Goal: Task Accomplishment & Management: Complete application form

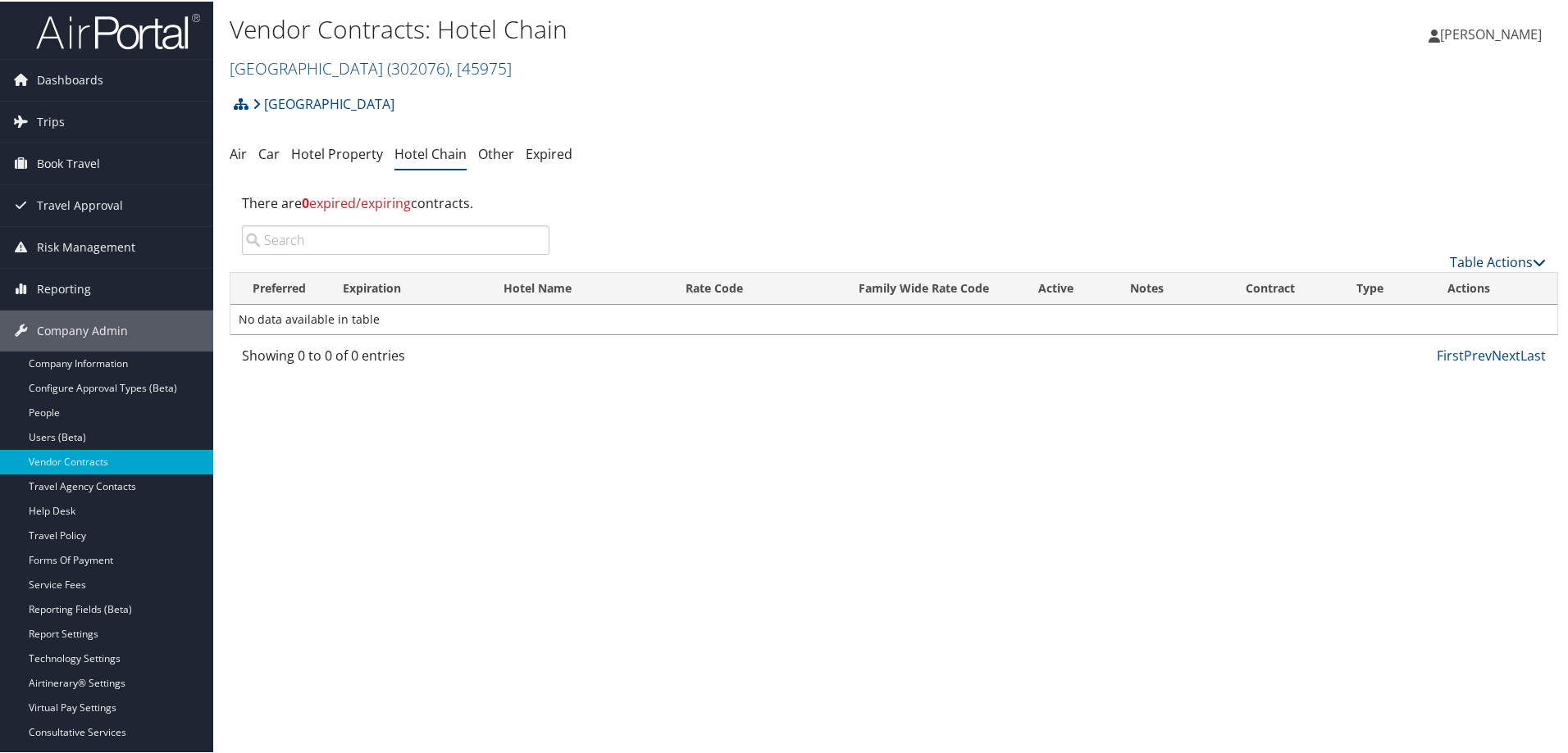
click at [1477, 255] on link "Table Actions" at bounding box center [1498, 260] width 96 height 18
click at [1435, 284] on link "Add New Contract" at bounding box center [1442, 286] width 215 height 28
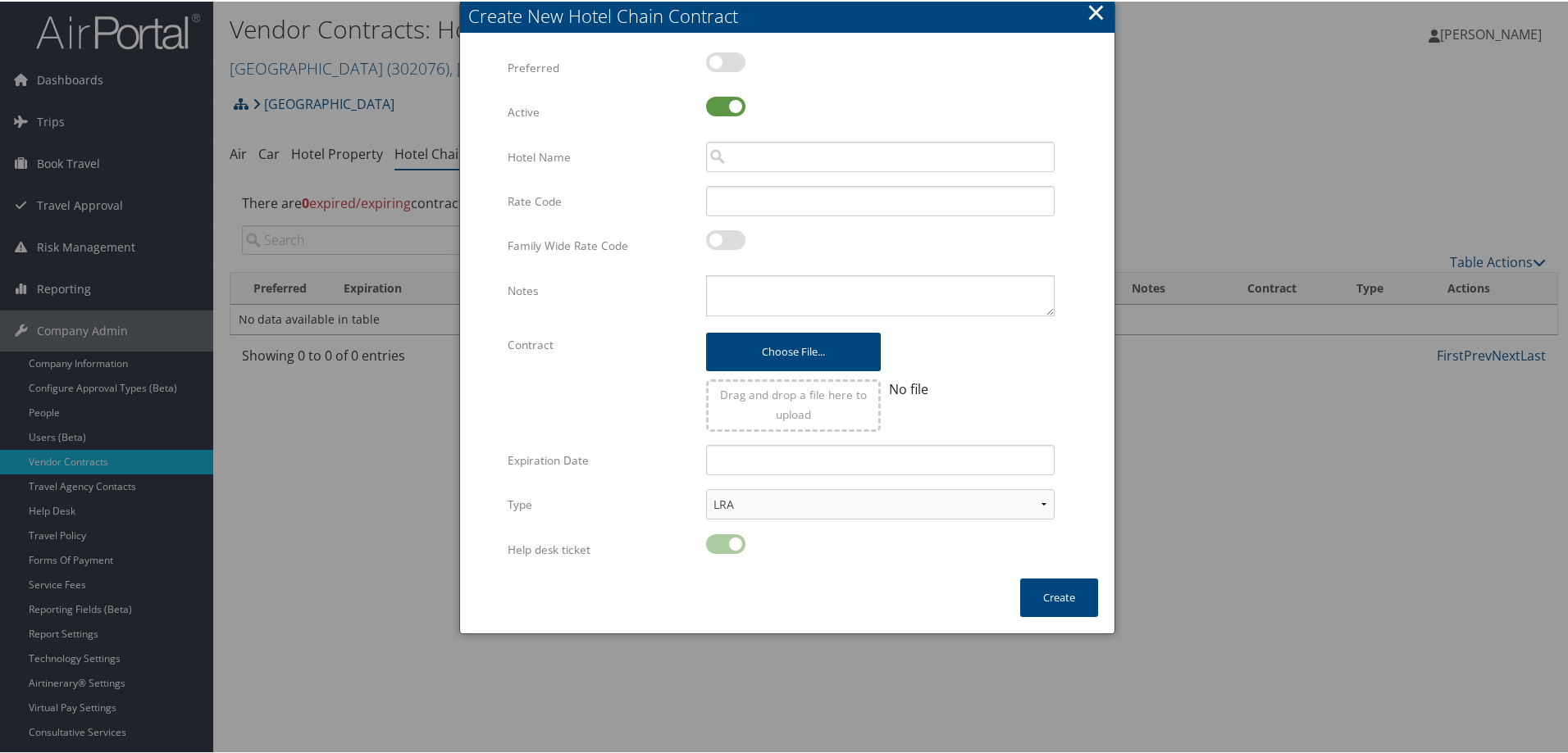
click at [717, 60] on label at bounding box center [726, 60] width 39 height 19
click at [717, 60] on input "checkbox" at bounding box center [719, 63] width 11 height 11
checkbox input "true"
click at [813, 160] on input "search" at bounding box center [881, 155] width 349 height 30
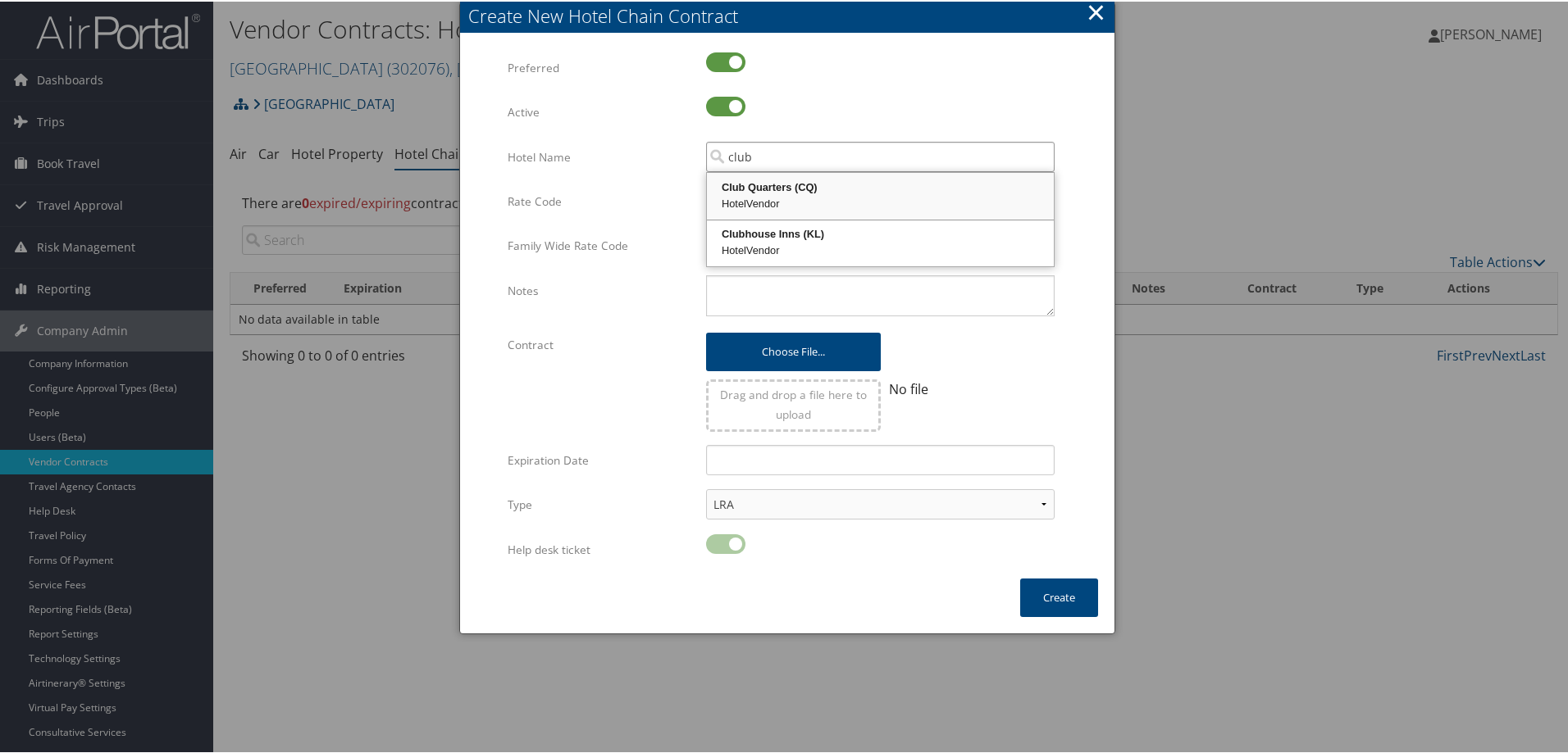
click at [768, 188] on div "Club Quarters (CQ)" at bounding box center [881, 186] width 342 height 17
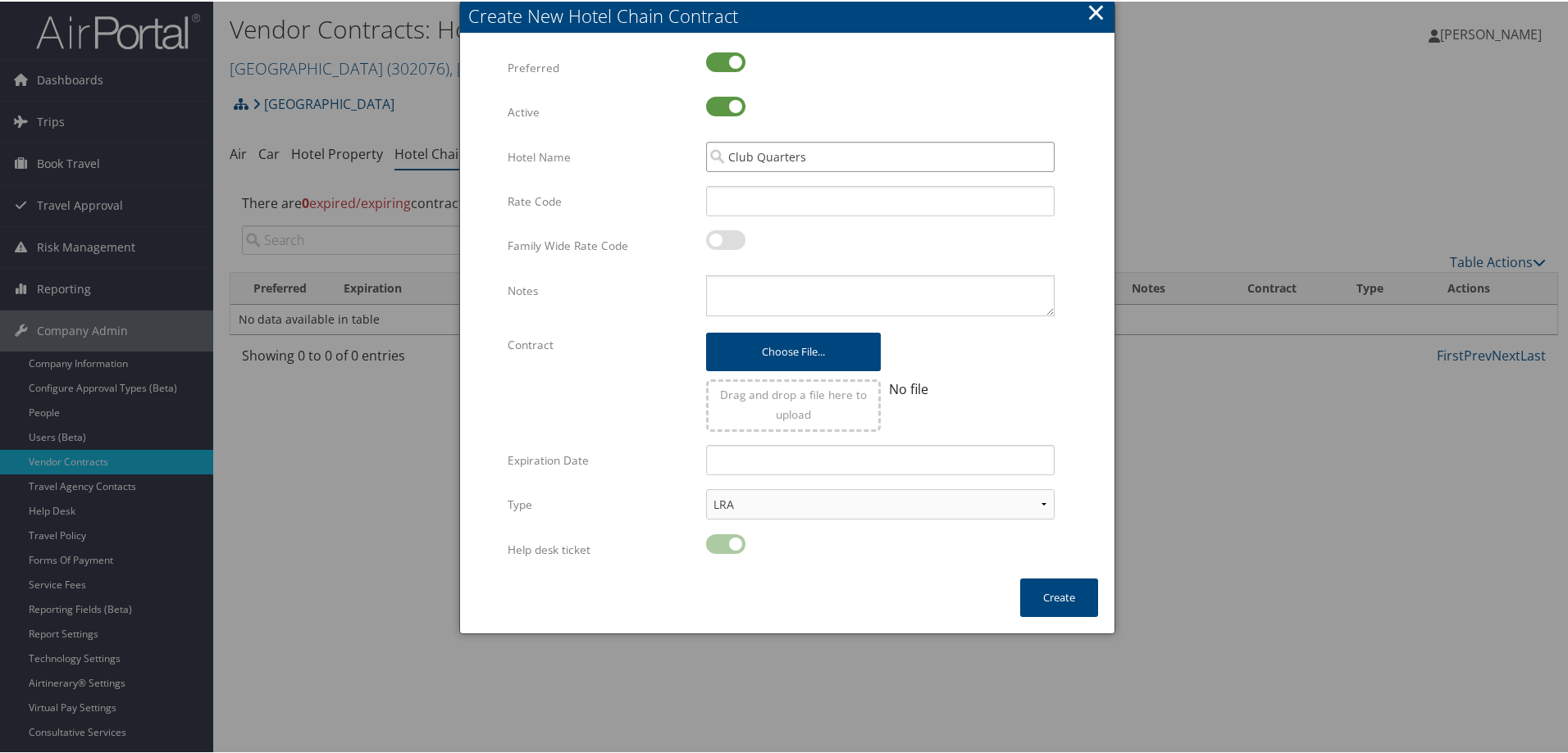
type input "Club Quarters"
click at [770, 196] on input "Rate Code" at bounding box center [881, 199] width 349 height 30
type input "TEM"
click at [712, 242] on label at bounding box center [726, 238] width 39 height 19
click at [714, 242] on input "checkbox" at bounding box center [719, 241] width 11 height 11
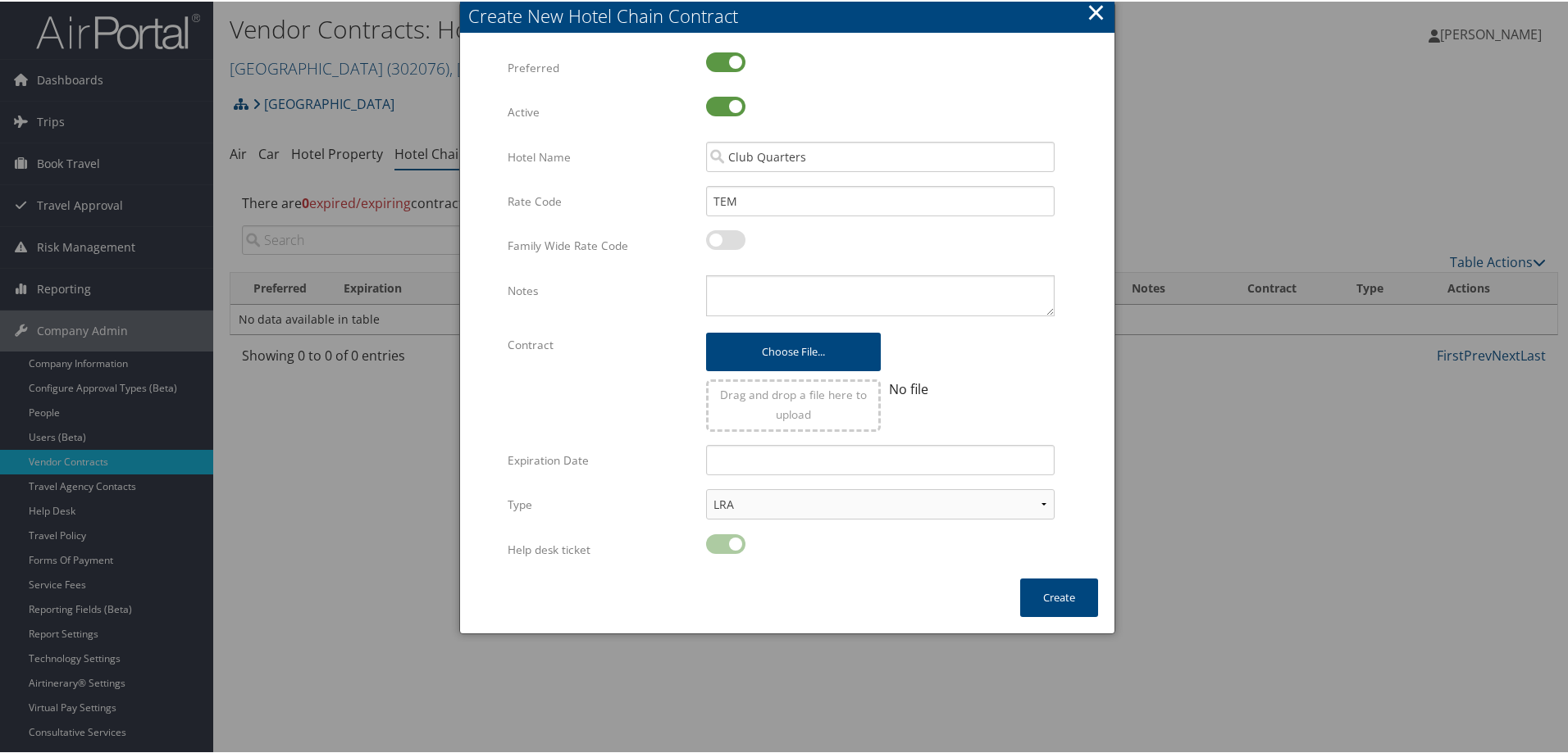
checkbox input "true"
click at [738, 288] on textarea "Notes" at bounding box center [881, 294] width 349 height 41
type textarea "Club Quarters has a discount in place for all of their properties for [DEMOGRAP…"
click at [755, 459] on input "text" at bounding box center [881, 458] width 349 height 30
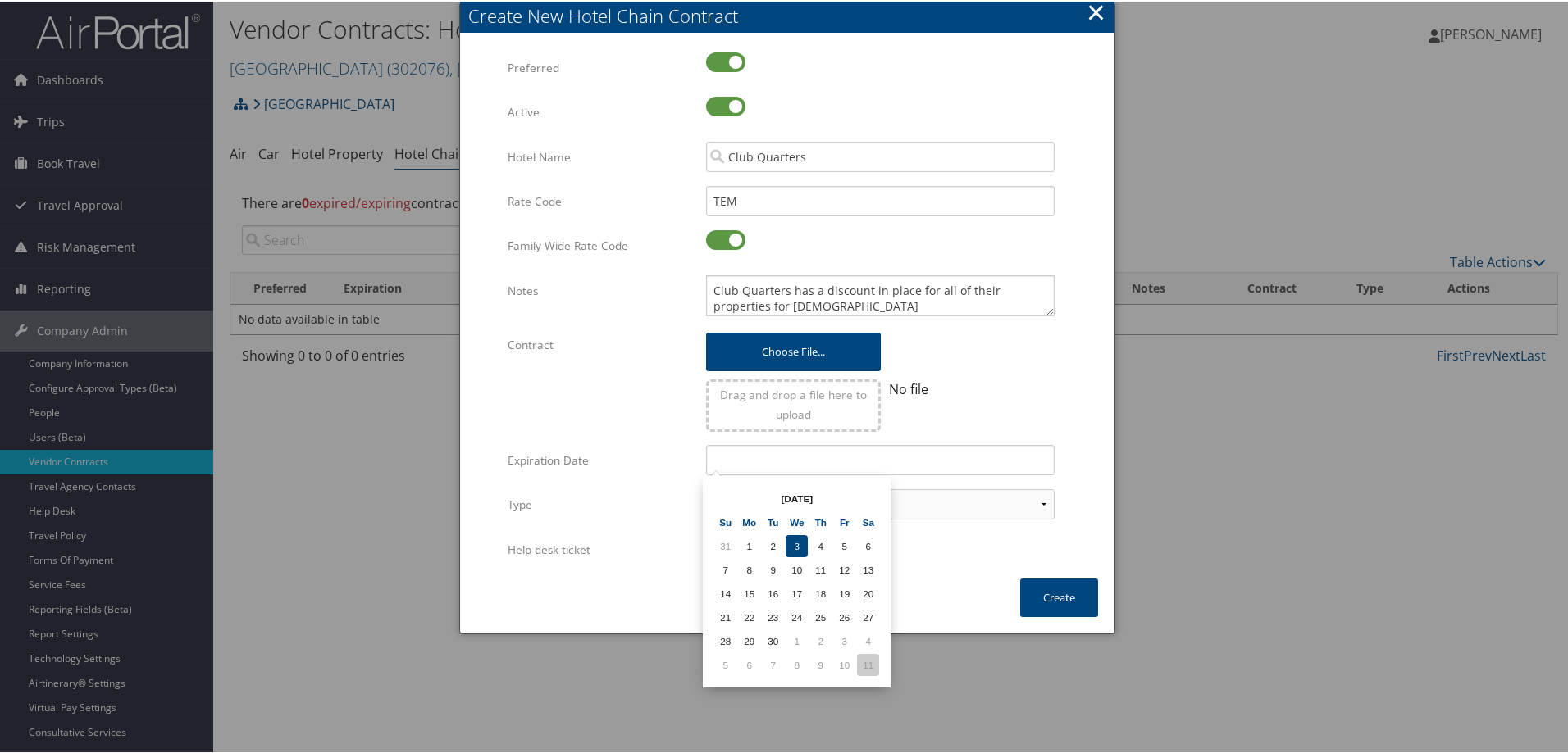
click at [868, 660] on td "11" at bounding box center [868, 663] width 22 height 22
click at [787, 454] on input "[DATE]" at bounding box center [881, 458] width 349 height 30
click at [787, 453] on input "[DATE]" at bounding box center [881, 458] width 349 height 30
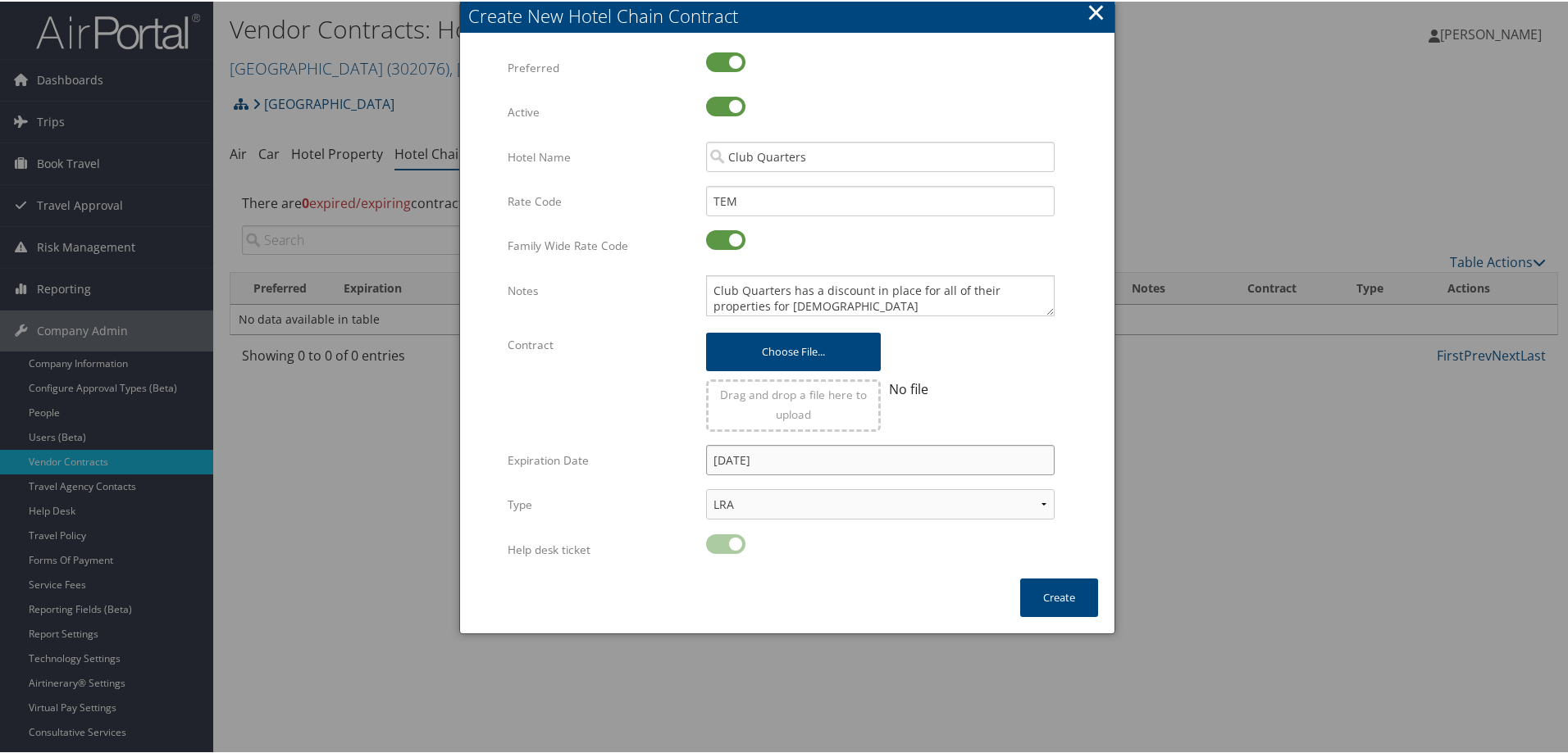
drag, startPoint x: 787, startPoint y: 454, endPoint x: 594, endPoint y: 457, distance: 193.0
click at [594, 457] on div "Expiration Date [DATE] Multiple values The selected items contain different val…" at bounding box center [787, 465] width 559 height 44
type input "[DATE]"
click at [775, 506] on select "LRA NLRA" at bounding box center [881, 503] width 349 height 30
select select "NLRA"
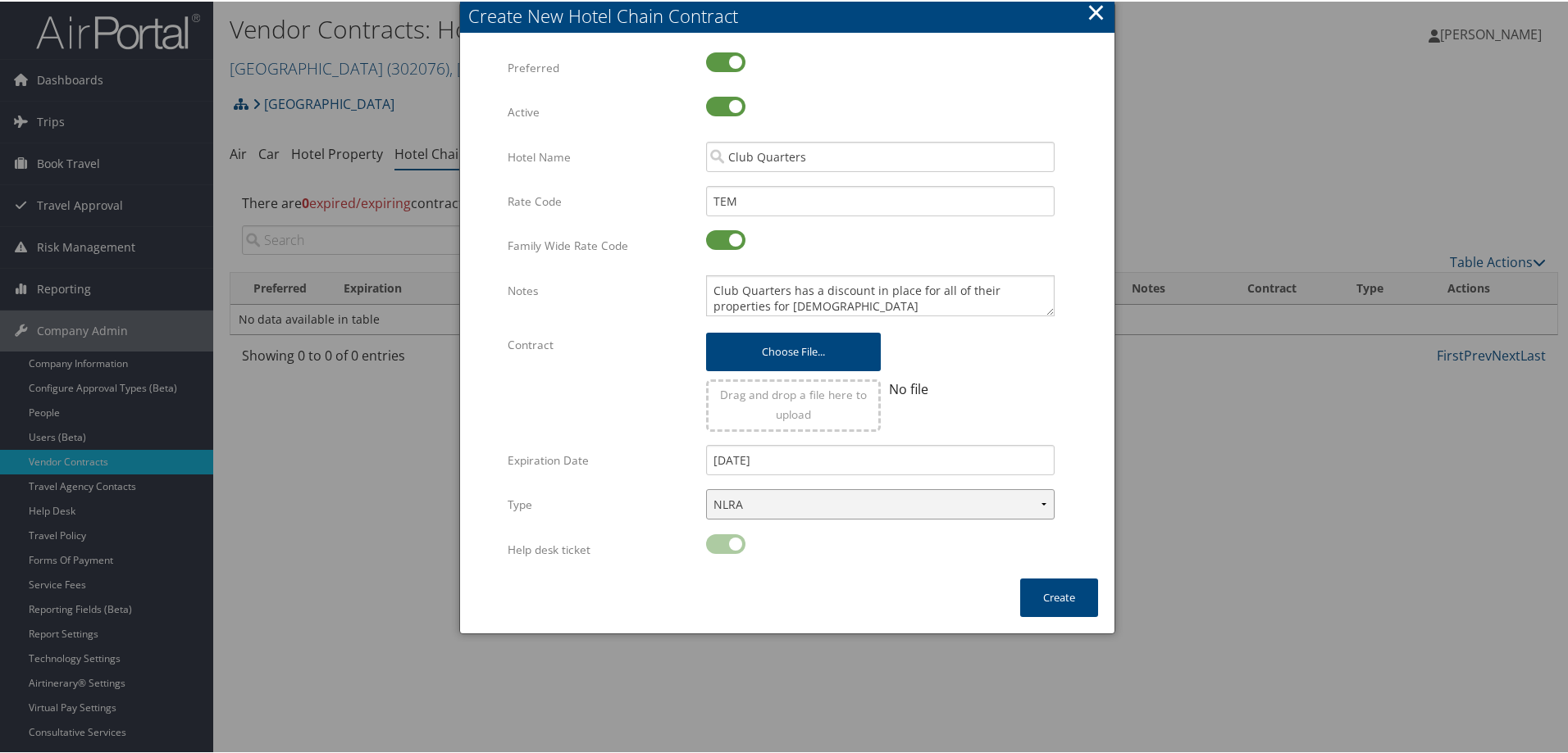
click at [706, 487] on select "LRA NLRA" at bounding box center [881, 503] width 349 height 30
click at [923, 308] on textarea "Club Quarters has a discount in place for all of their properties for [DEMOGRAP…" at bounding box center [881, 294] width 349 height 41
type textarea "Club Quarters has a discount in place for all of their properties for [DEMOGRAP…"
click at [1064, 588] on button "Create" at bounding box center [1058, 596] width 78 height 39
